Goal: Book appointment/travel/reservation

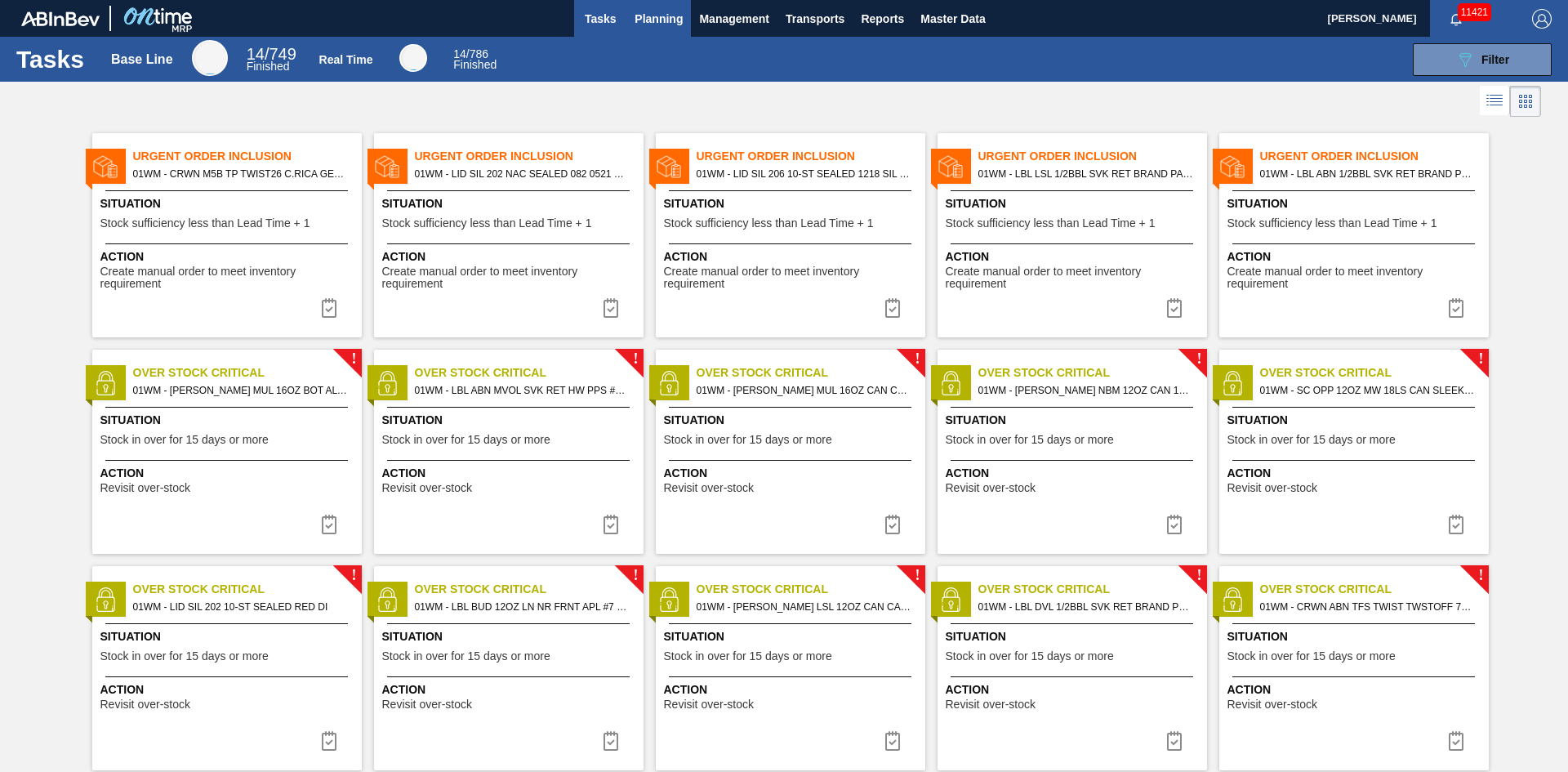
click at [654, 23] on span "Planning" at bounding box center [659, 18] width 48 height 19
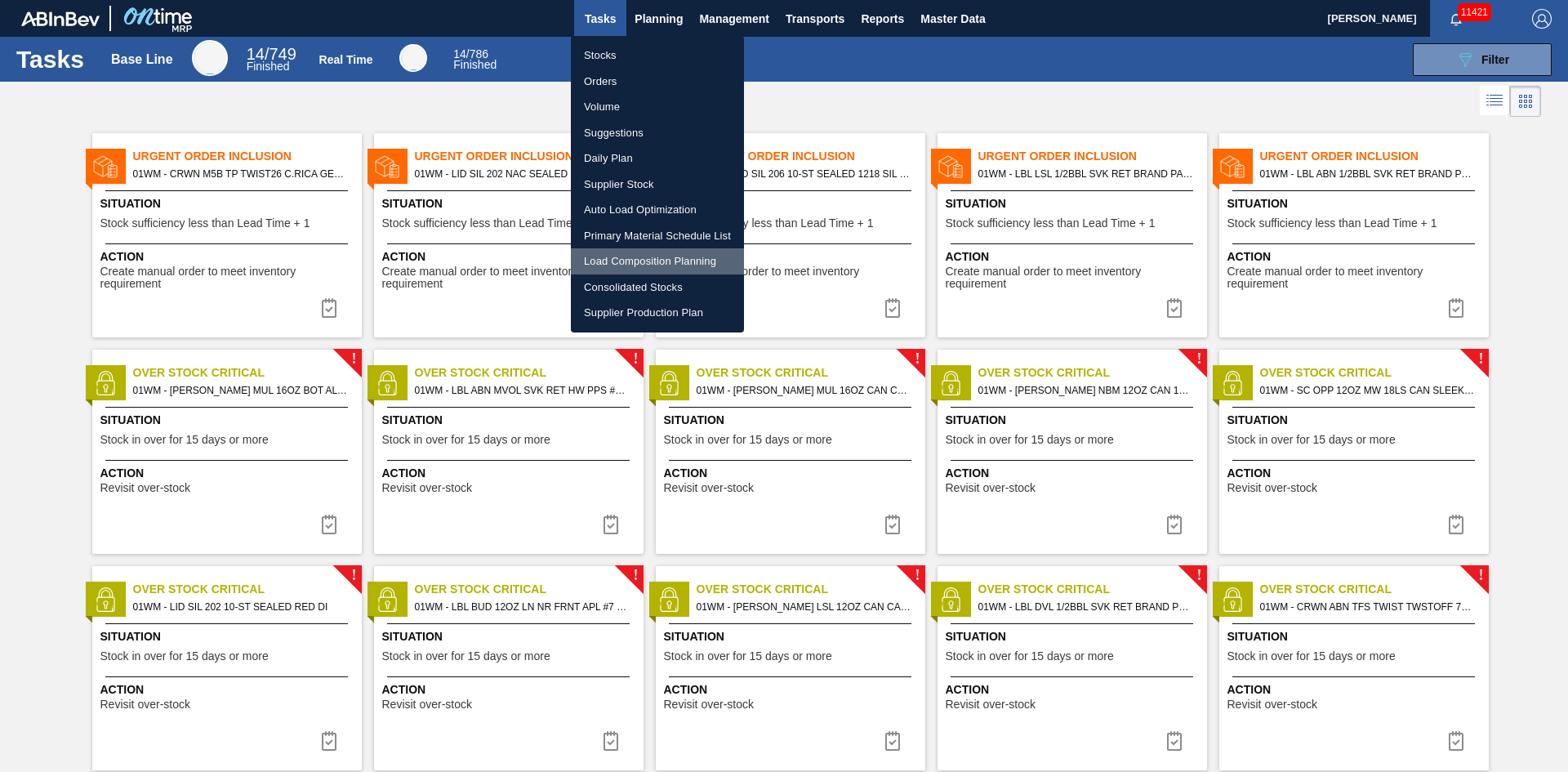
click at [643, 257] on li "Load Composition Planning" at bounding box center [657, 261] width 173 height 26
checkbox input "true"
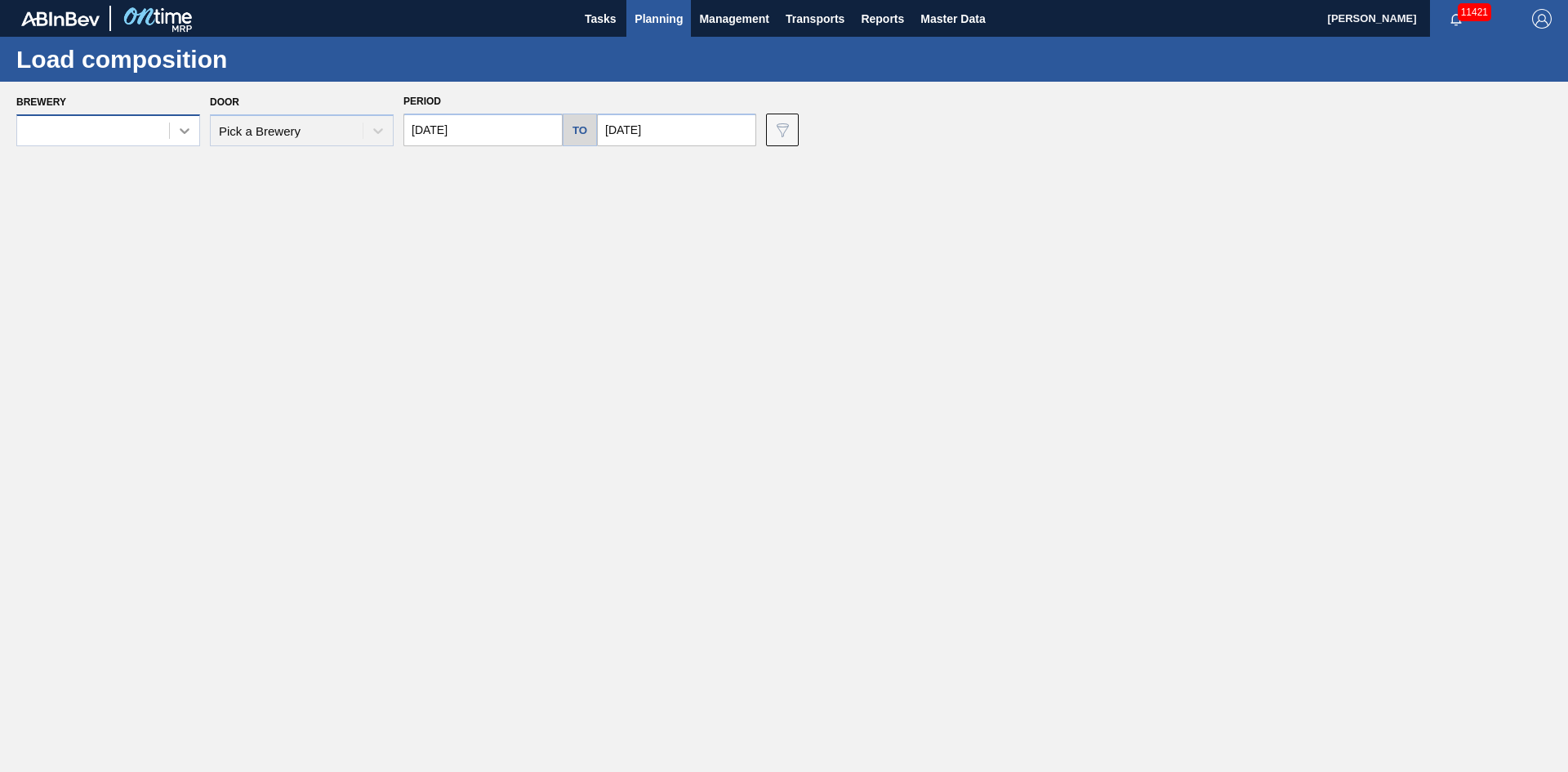
click at [172, 130] on div at bounding box center [184, 131] width 29 height 29
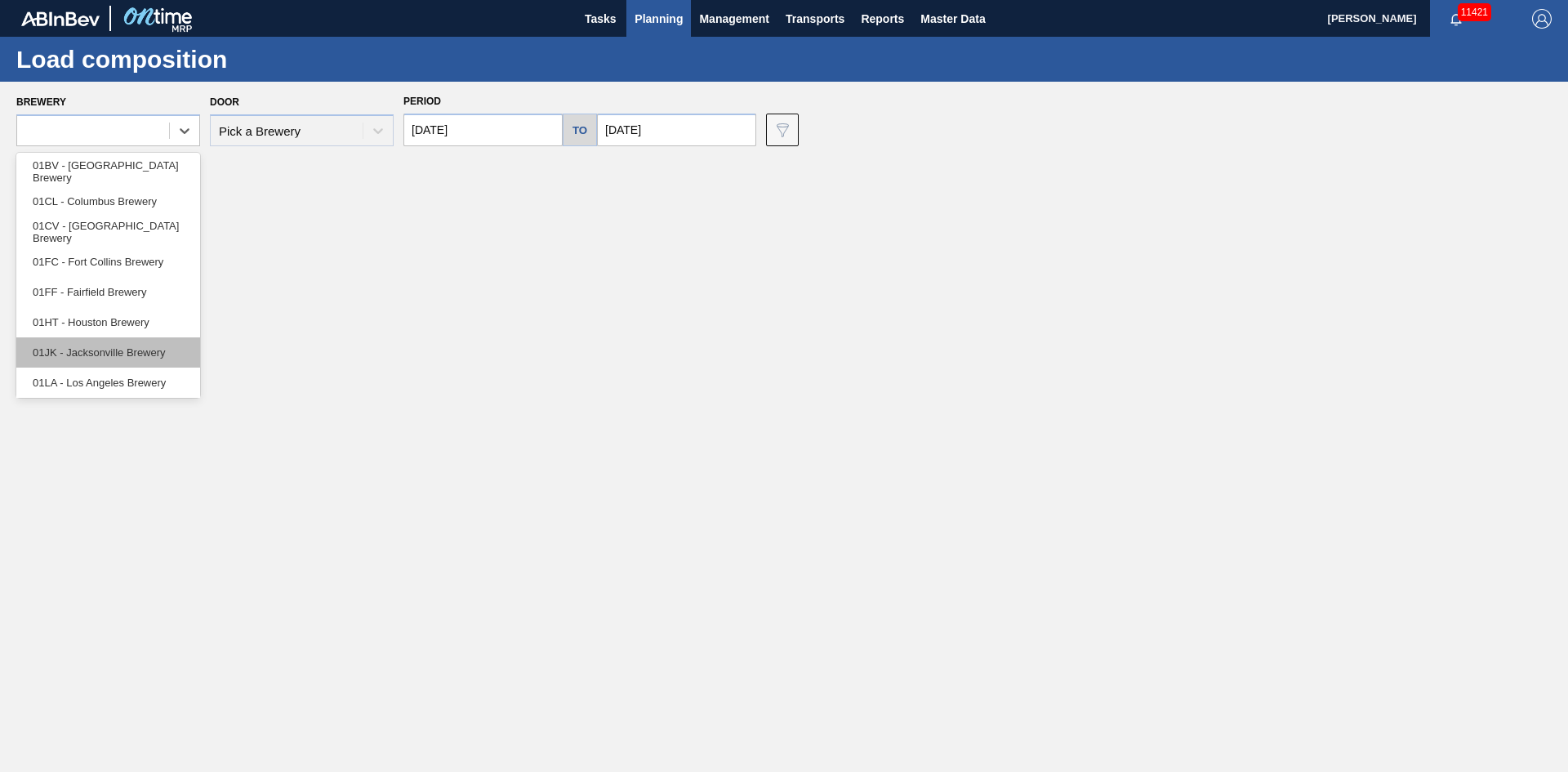
scroll to position [124, 0]
click at [167, 383] on div "01WM - Williamsburg Brewery" at bounding box center [108, 379] width 184 height 30
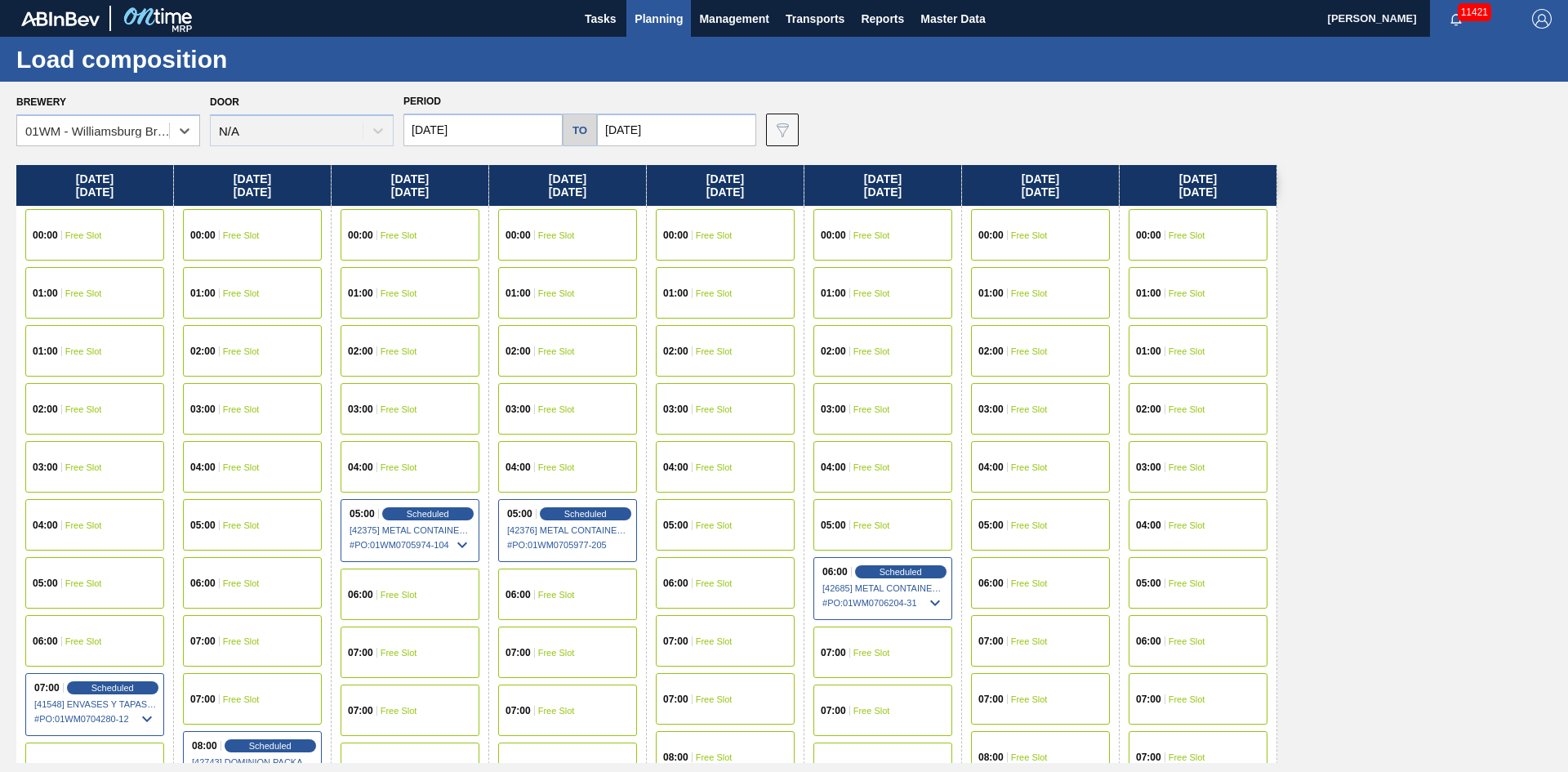
drag, startPoint x: 1106, startPoint y: 178, endPoint x: 770, endPoint y: 176, distance: 336.0
click at [784, 186] on div "[DATE] 00:00 Free Slot 01:00 Free Slot 01:00 Free Slot 02:00 Free Slot 03:00 Fr…" at bounding box center [788, 463] width 1544 height 598
click at [678, 138] on input "[DATE]" at bounding box center [676, 130] width 159 height 33
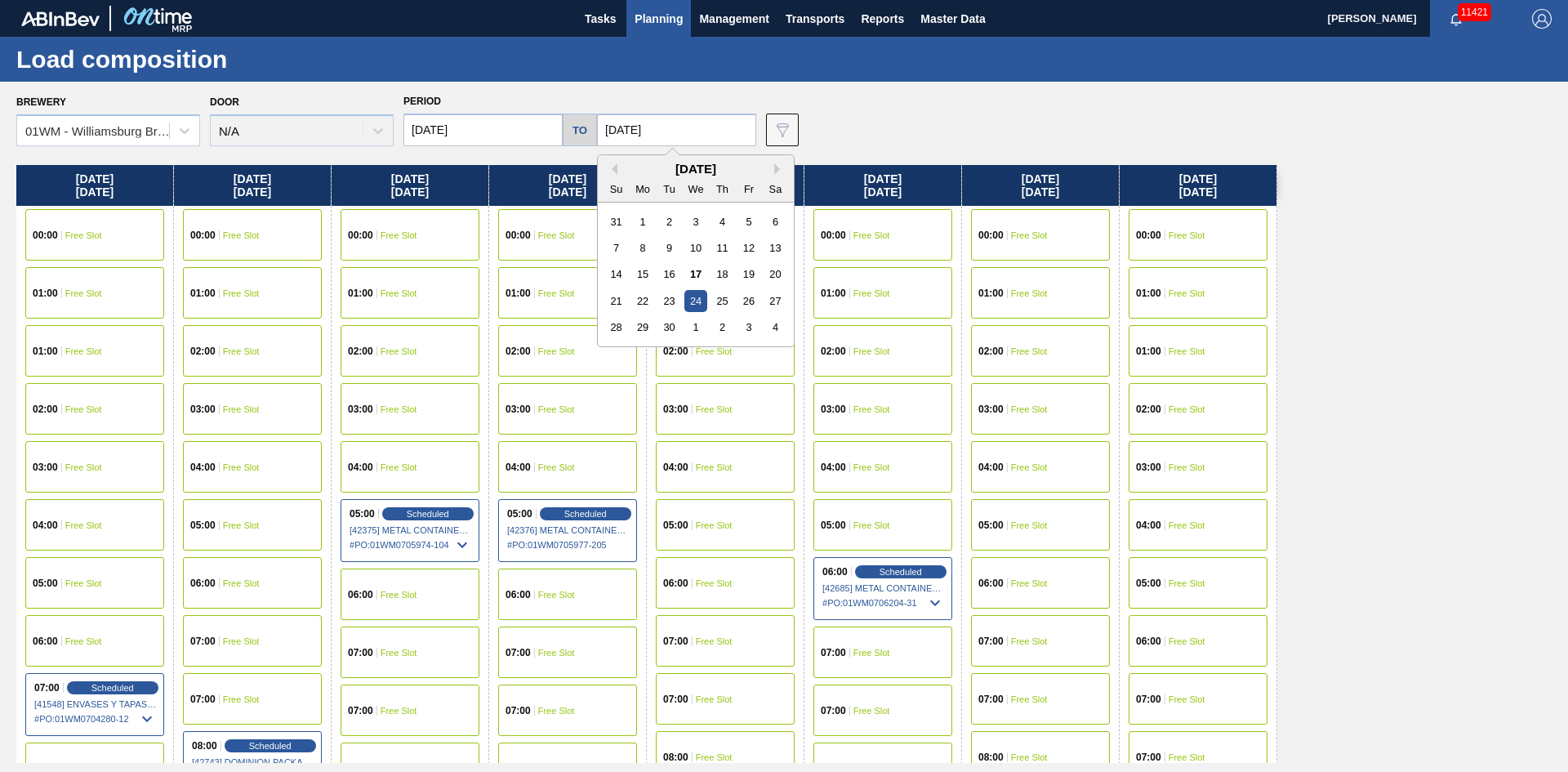
click at [769, 168] on div "[DATE]" at bounding box center [695, 169] width 196 height 14
click at [769, 167] on div "[DATE]" at bounding box center [695, 169] width 196 height 14
click at [774, 169] on button "Next Month" at bounding box center [780, 170] width 12 height 12
click at [616, 250] on div "5" at bounding box center [616, 248] width 22 height 22
type input "[DATE]"
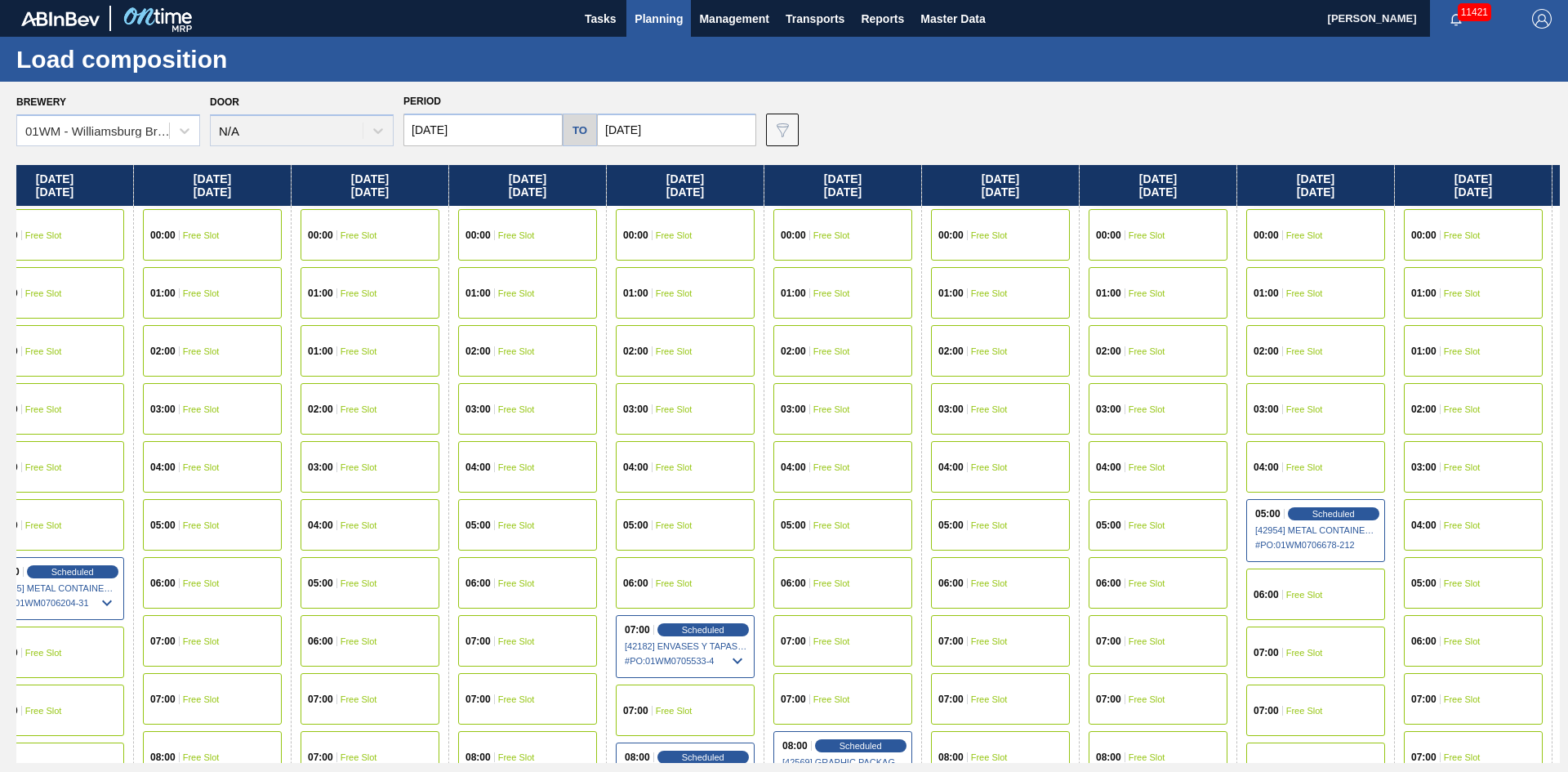
scroll to position [0, 1198]
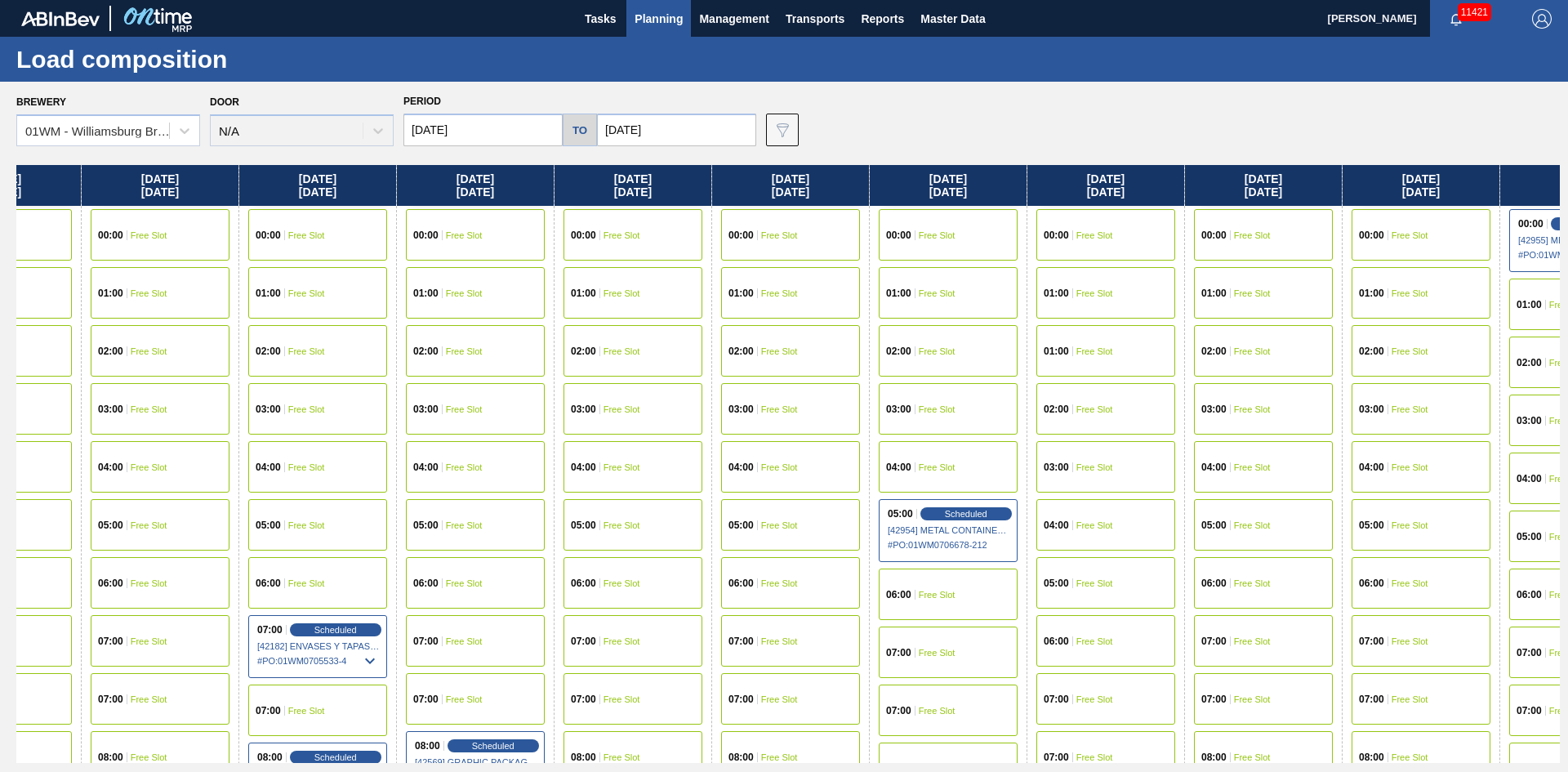
drag, startPoint x: 1247, startPoint y: 193, endPoint x: 26, endPoint y: 280, distance: 1224.1
click at [30, 291] on div "[DATE] 00:00 Free Slot 01:00 Free Slot 01:00 Free Slot 02:00 Free Slot 03:00 Fr…" at bounding box center [788, 463] width 1544 height 598
click at [787, 631] on div "07:00 Free Slot" at bounding box center [787, 640] width 138 height 51
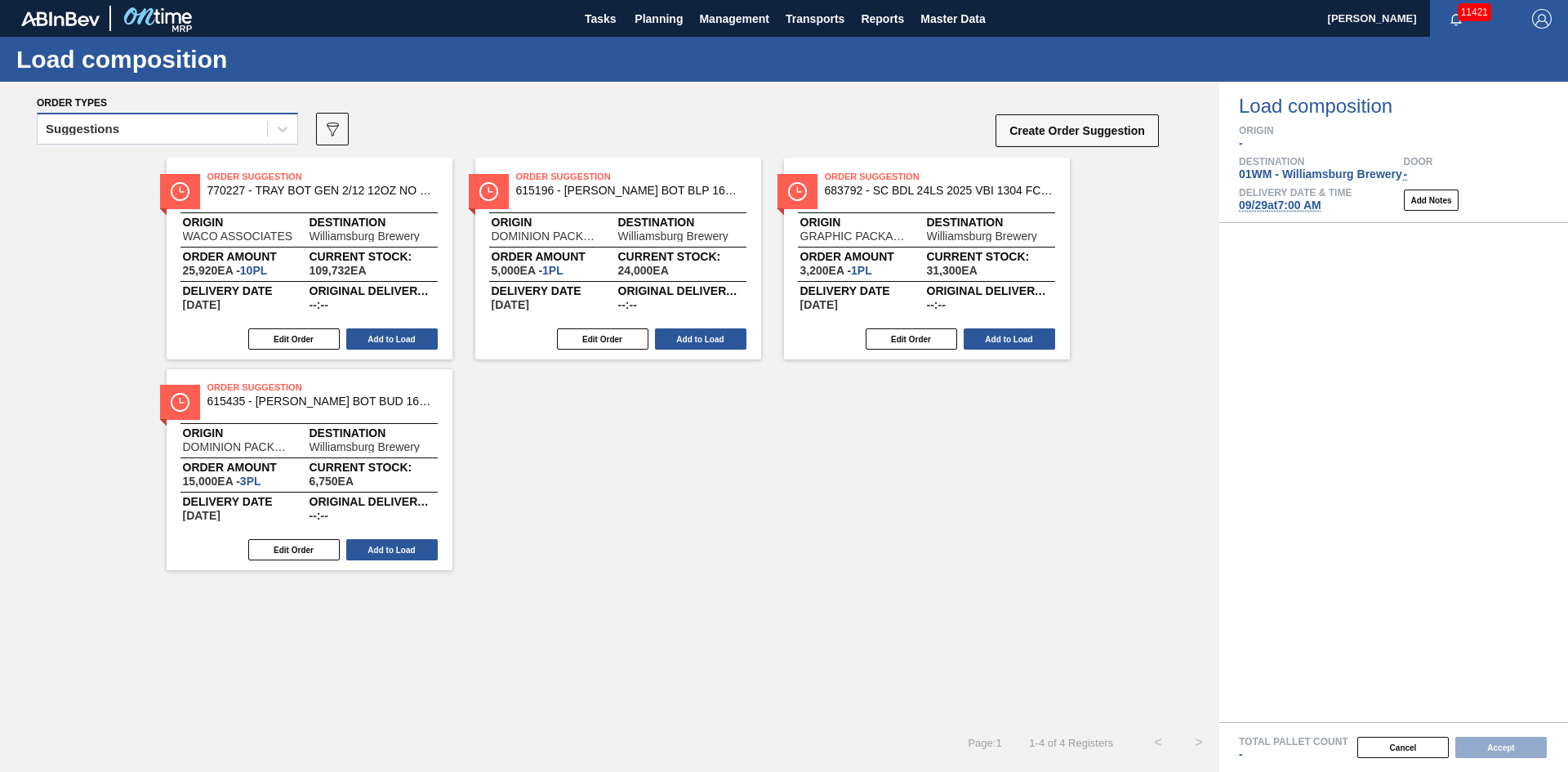
click at [173, 125] on div "Suggestions" at bounding box center [152, 129] width 230 height 23
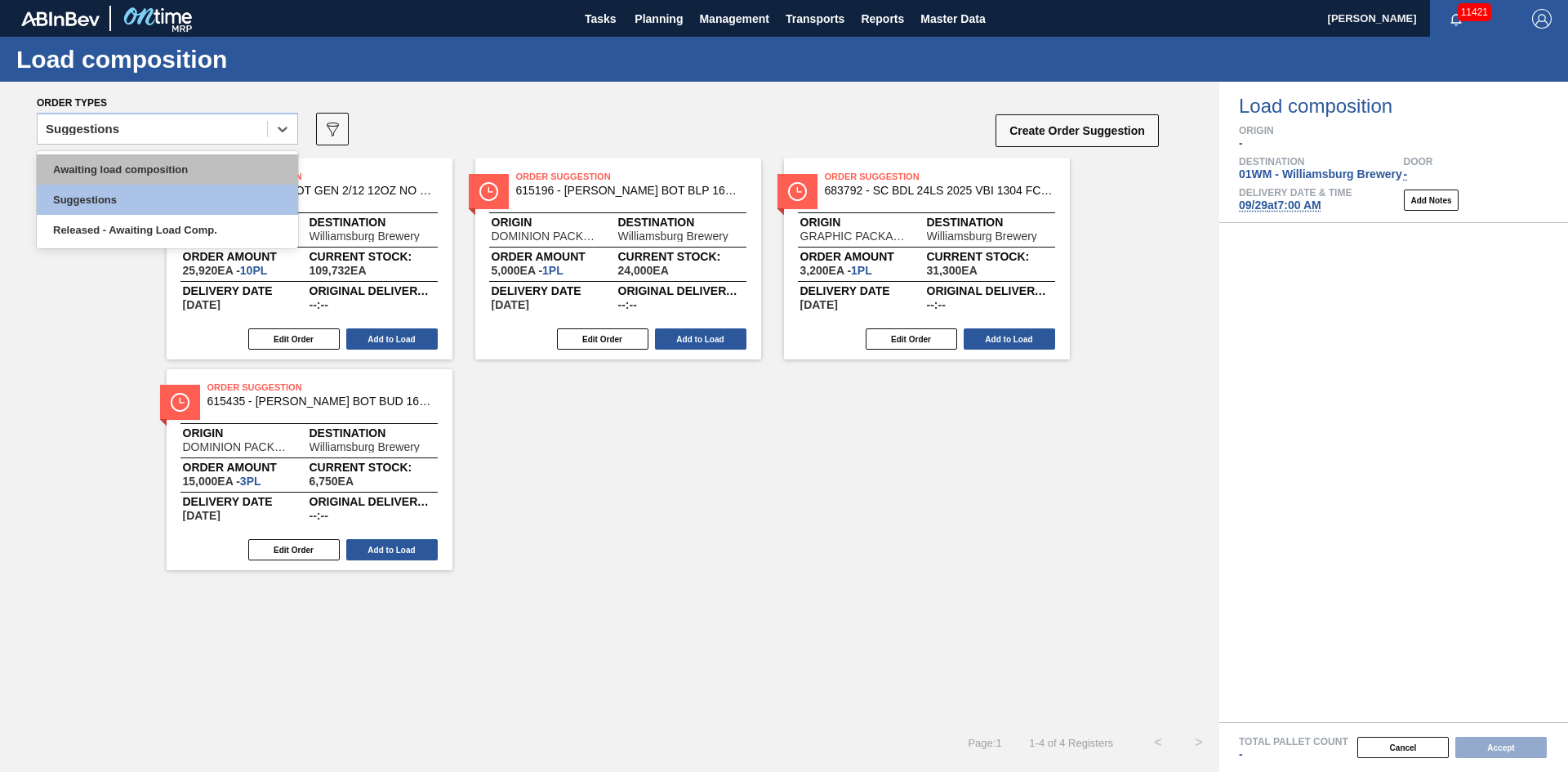
click at [147, 169] on div "Awaiting load composition" at bounding box center [168, 169] width 261 height 30
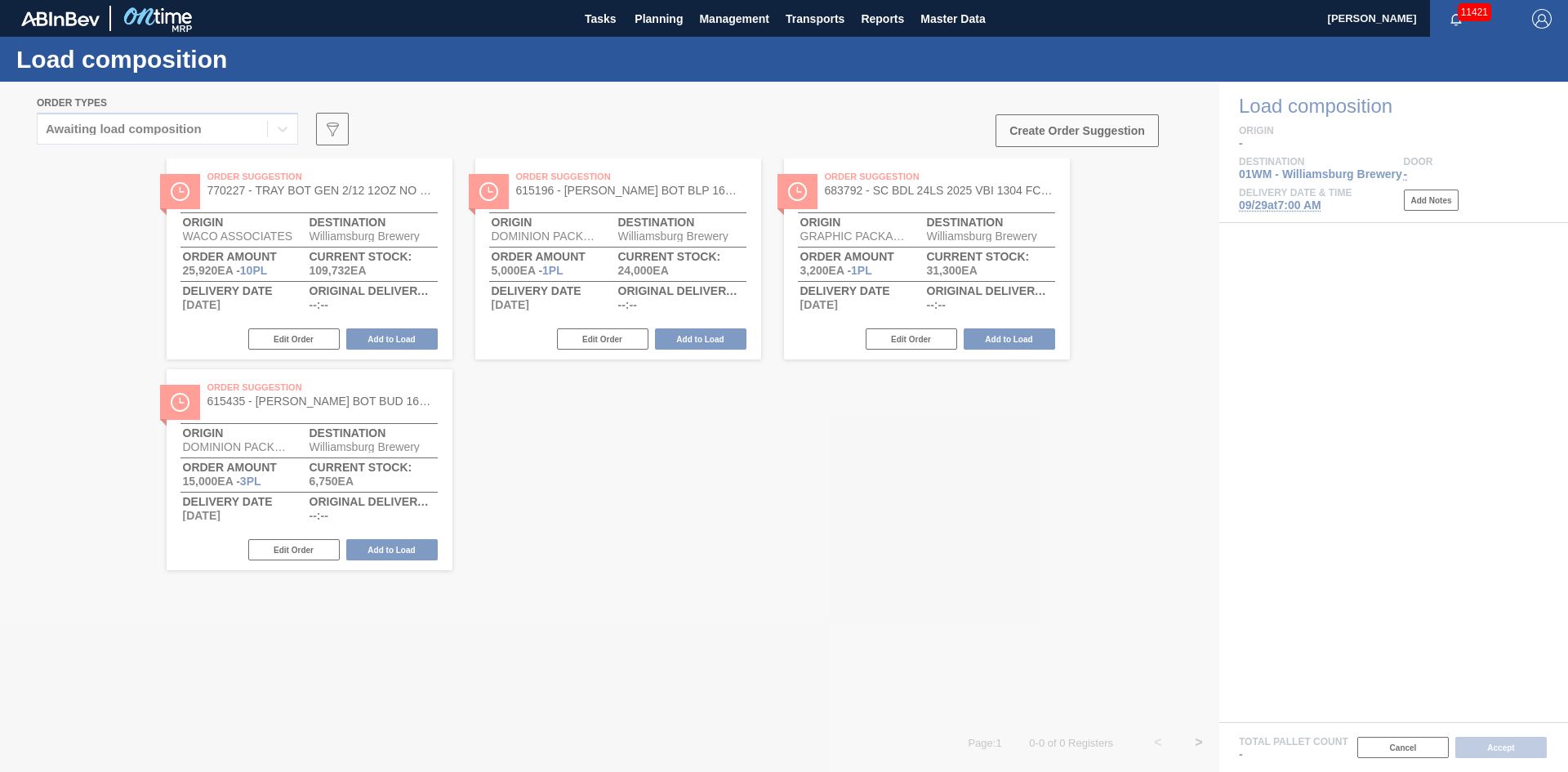
drag, startPoint x: 916, startPoint y: 486, endPoint x: 904, endPoint y: 473, distance: 17.7
click at [913, 485] on div at bounding box center [784, 426] width 1568 height 690
